Goal: Information Seeking & Learning: Learn about a topic

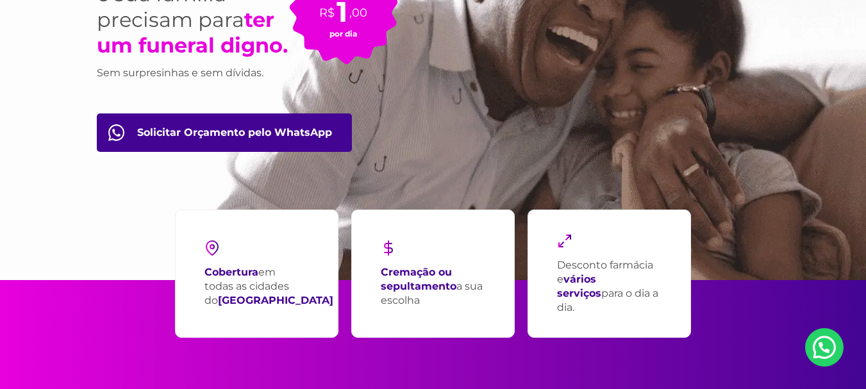
scroll to position [197, 0]
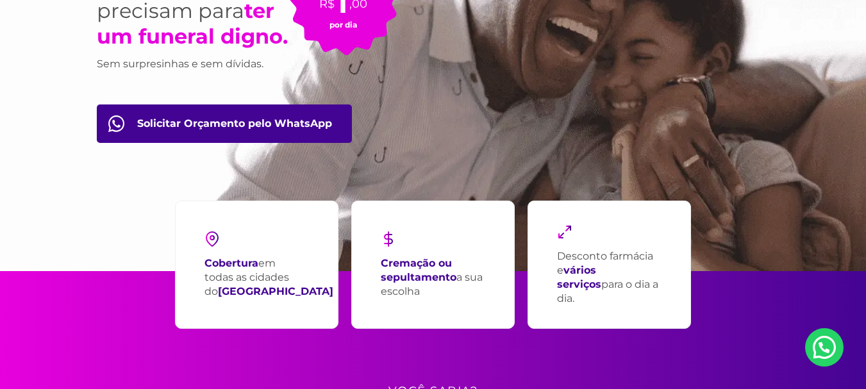
click at [416, 278] on strong "Cremação ou sepultamento" at bounding box center [419, 270] width 76 height 26
click at [408, 278] on strong "Cremação ou sepultamento" at bounding box center [419, 270] width 76 height 26
click at [410, 278] on strong "Cremação ou sepultamento" at bounding box center [419, 270] width 76 height 26
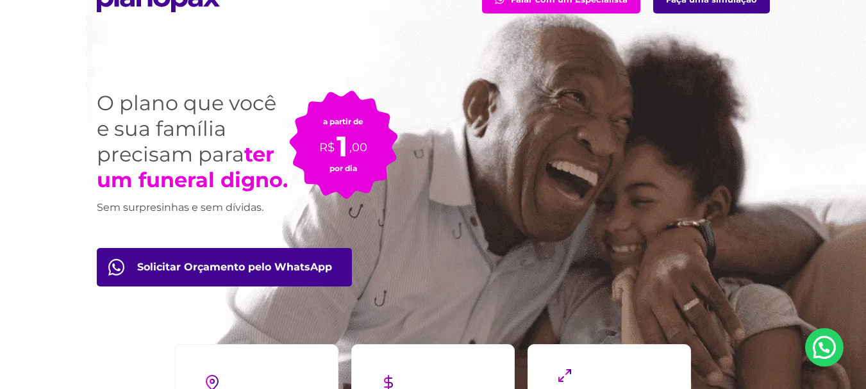
scroll to position [0, 0]
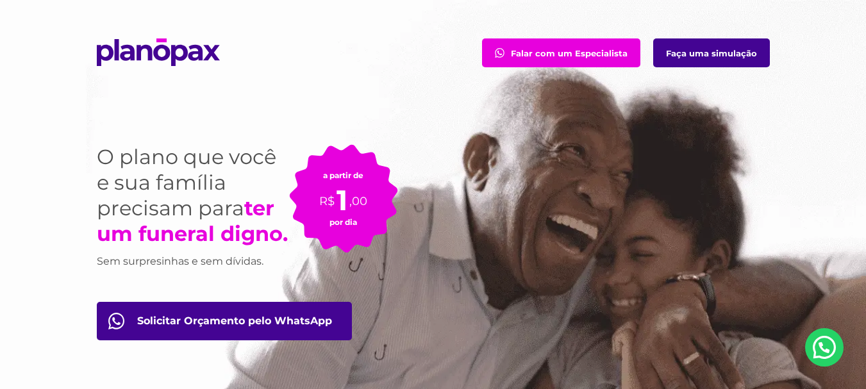
click at [737, 51] on link "Faça uma simulação" at bounding box center [711, 52] width 117 height 29
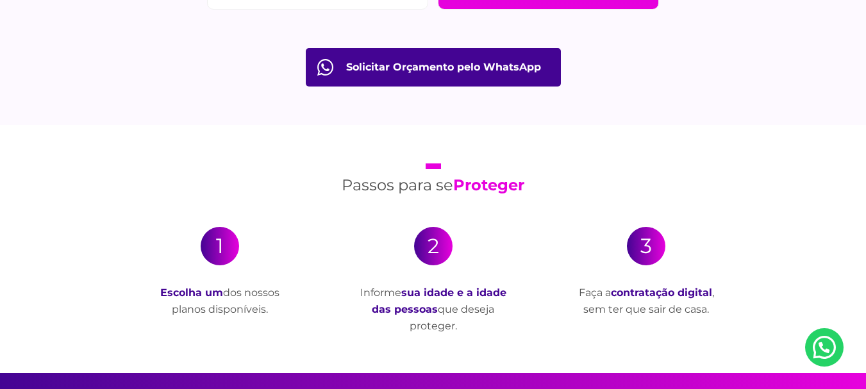
scroll to position [2181, 0]
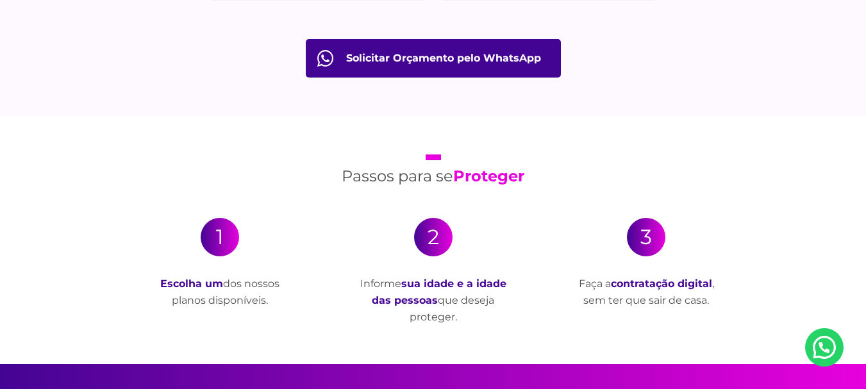
click at [219, 242] on div "1" at bounding box center [220, 237] width 38 height 38
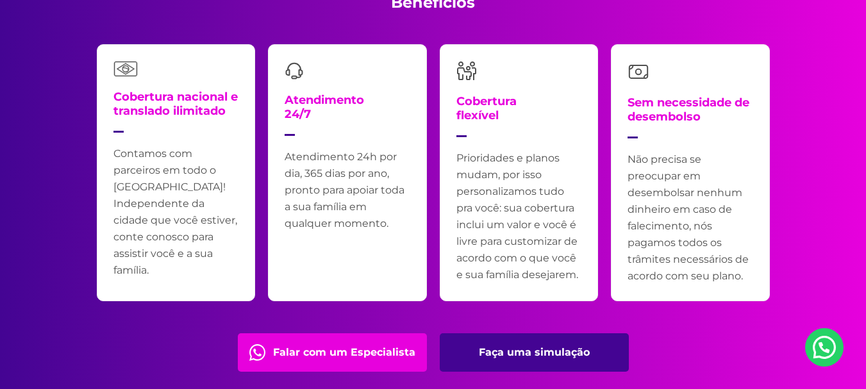
scroll to position [2612, 0]
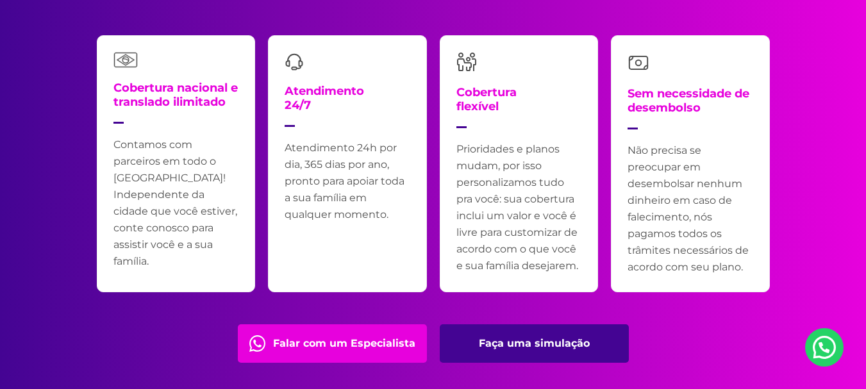
click at [532, 342] on link "Faça uma simulação" at bounding box center [534, 343] width 189 height 38
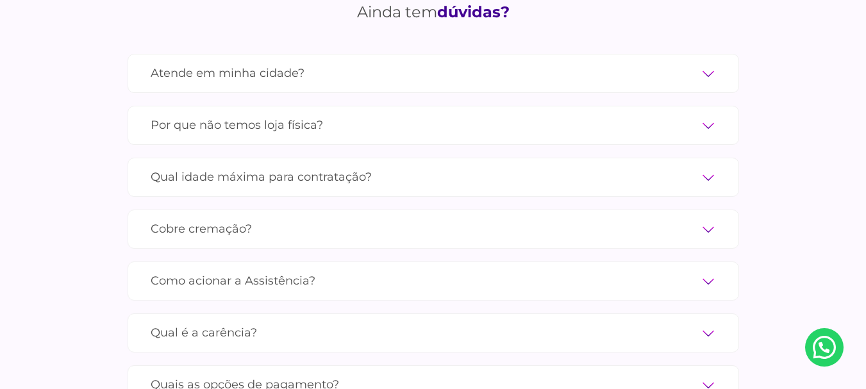
scroll to position [4308, 0]
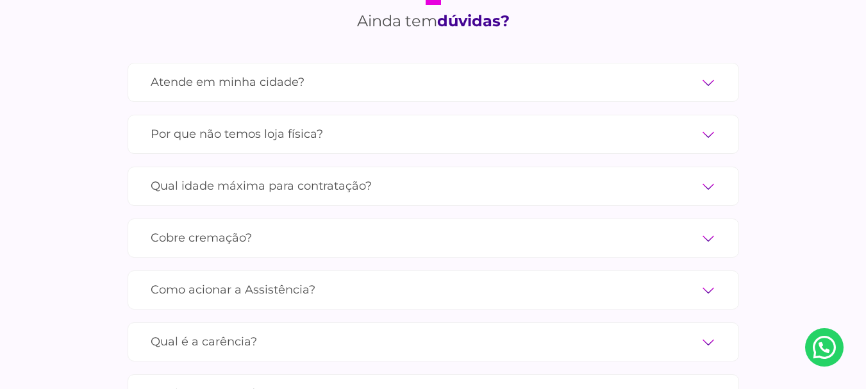
click at [707, 71] on label "Atende em minha cidade?" at bounding box center [433, 82] width 565 height 22
click at [0, 0] on input "Atende em minha cidade?" at bounding box center [0, 0] width 0 height 0
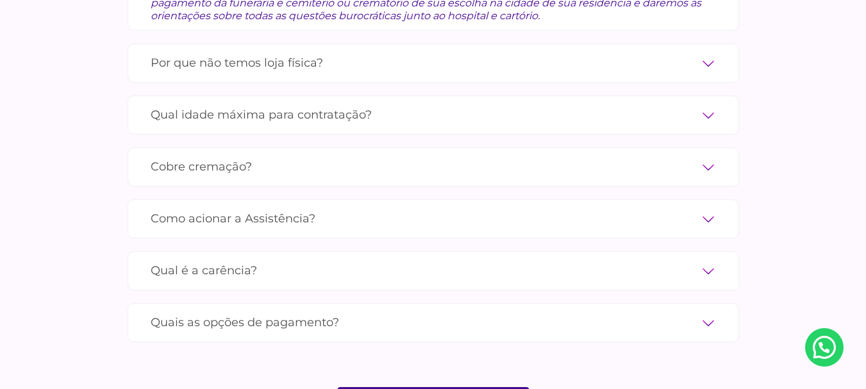
scroll to position [4472, 0]
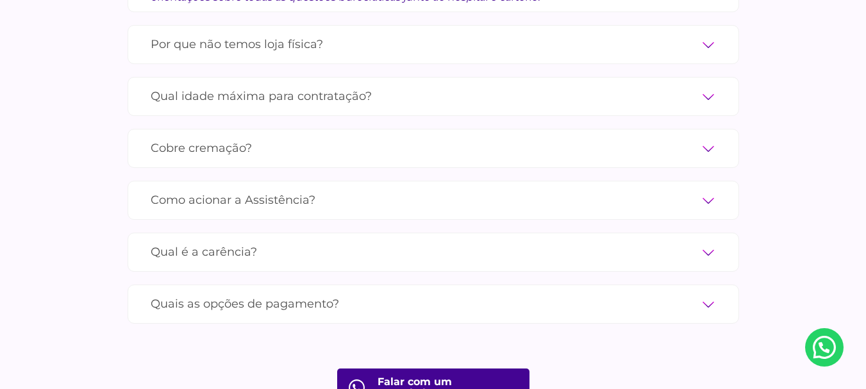
click at [701, 293] on label "Quais as opções de pagamento?" at bounding box center [433, 304] width 565 height 22
click at [0, 0] on input "Quais as opções de pagamento?" at bounding box center [0, 0] width 0 height 0
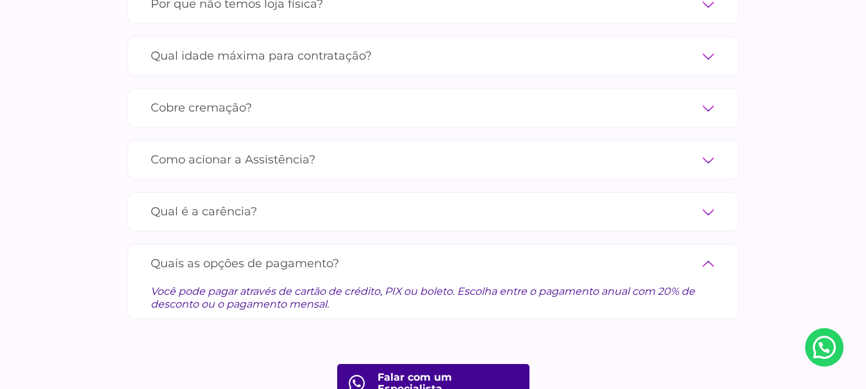
scroll to position [4398, 0]
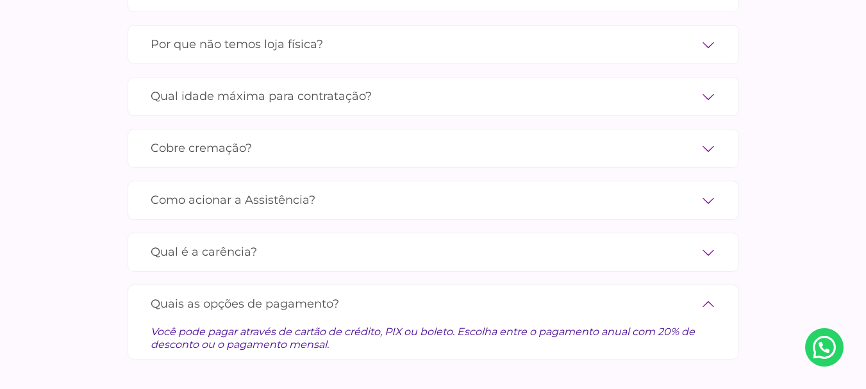
drag, startPoint x: 865, startPoint y: 345, endPoint x: 868, endPoint y: 358, distance: 12.6
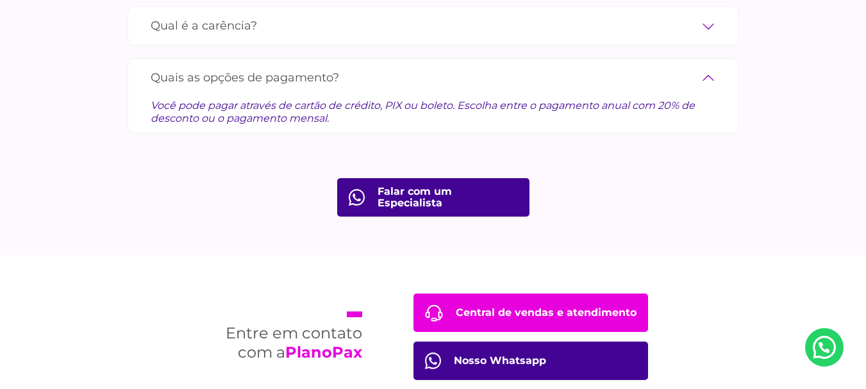
scroll to position [4678, 0]
